Goal: Transaction & Acquisition: Purchase product/service

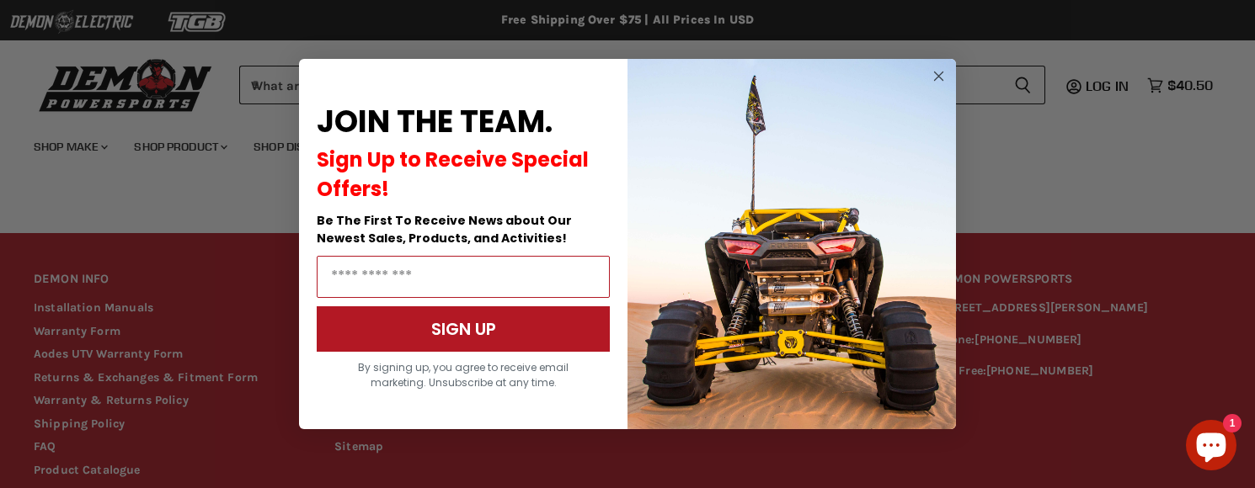
scroll to position [1555, 0]
